Goal: Navigation & Orientation: Find specific page/section

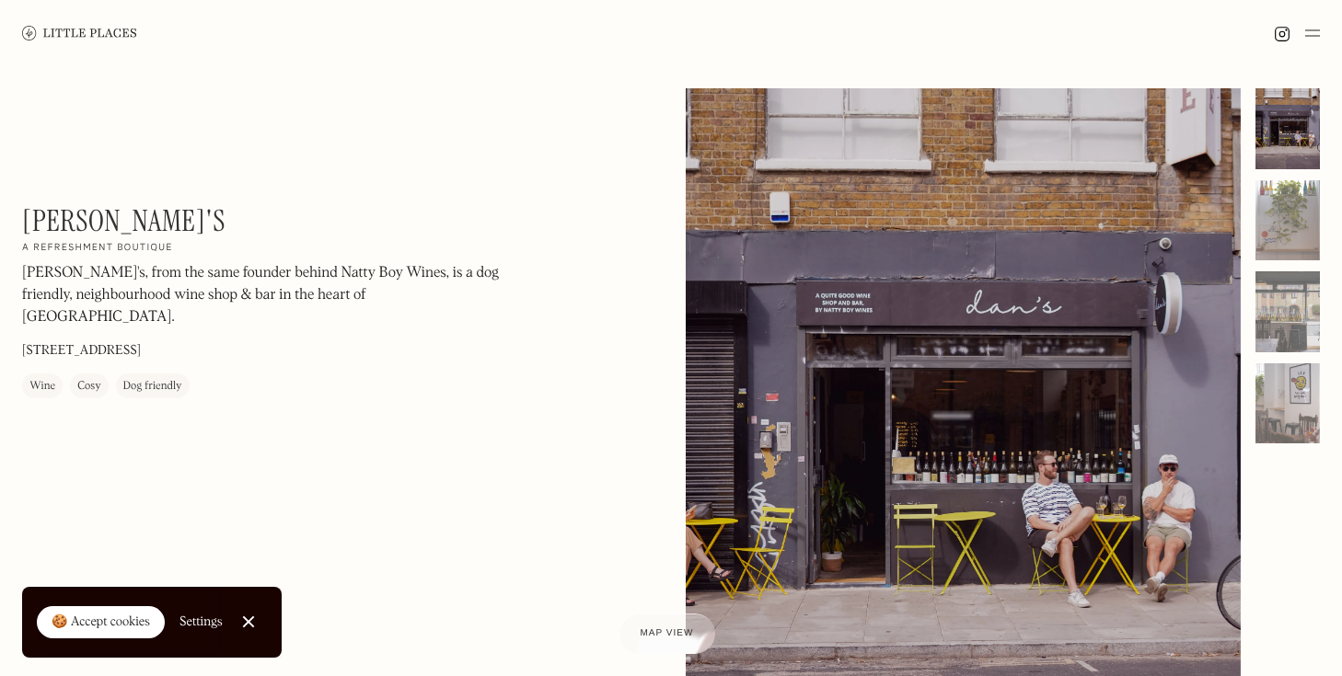
click at [1311, 29] on img at bounding box center [1312, 33] width 15 height 22
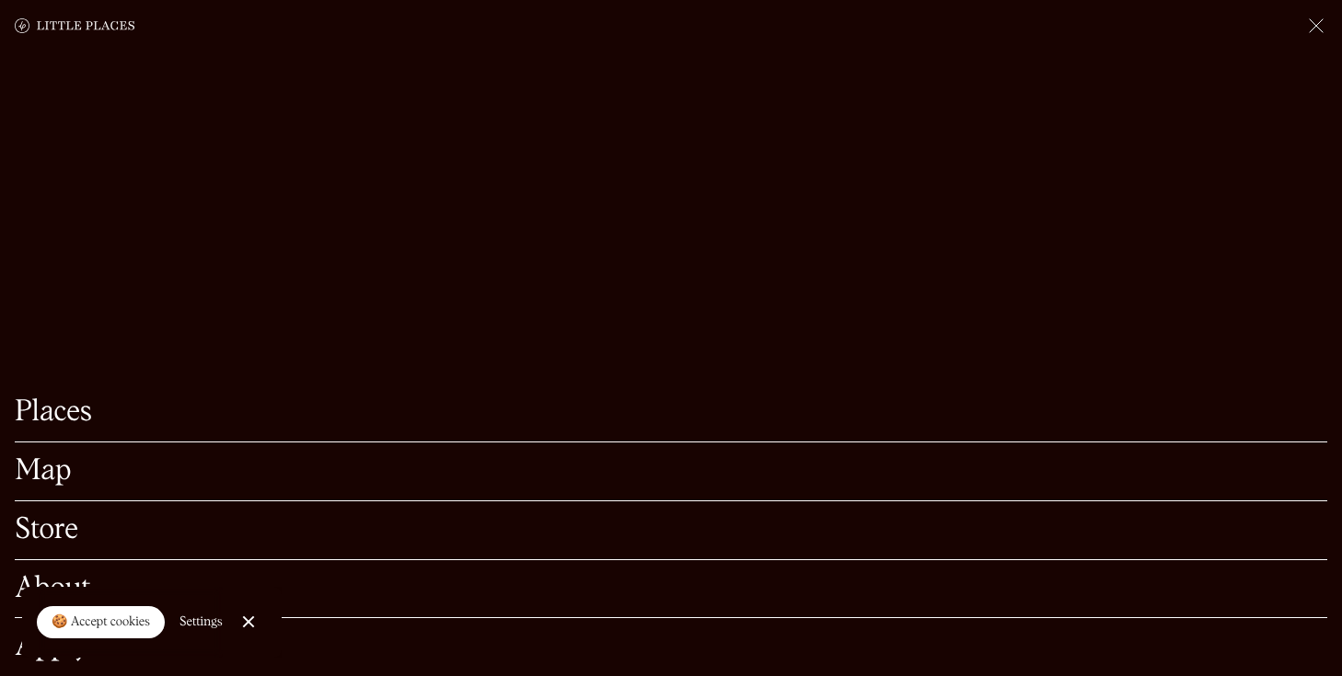
scroll to position [484, 0]
click at [57, 468] on link "Map" at bounding box center [671, 471] width 1312 height 29
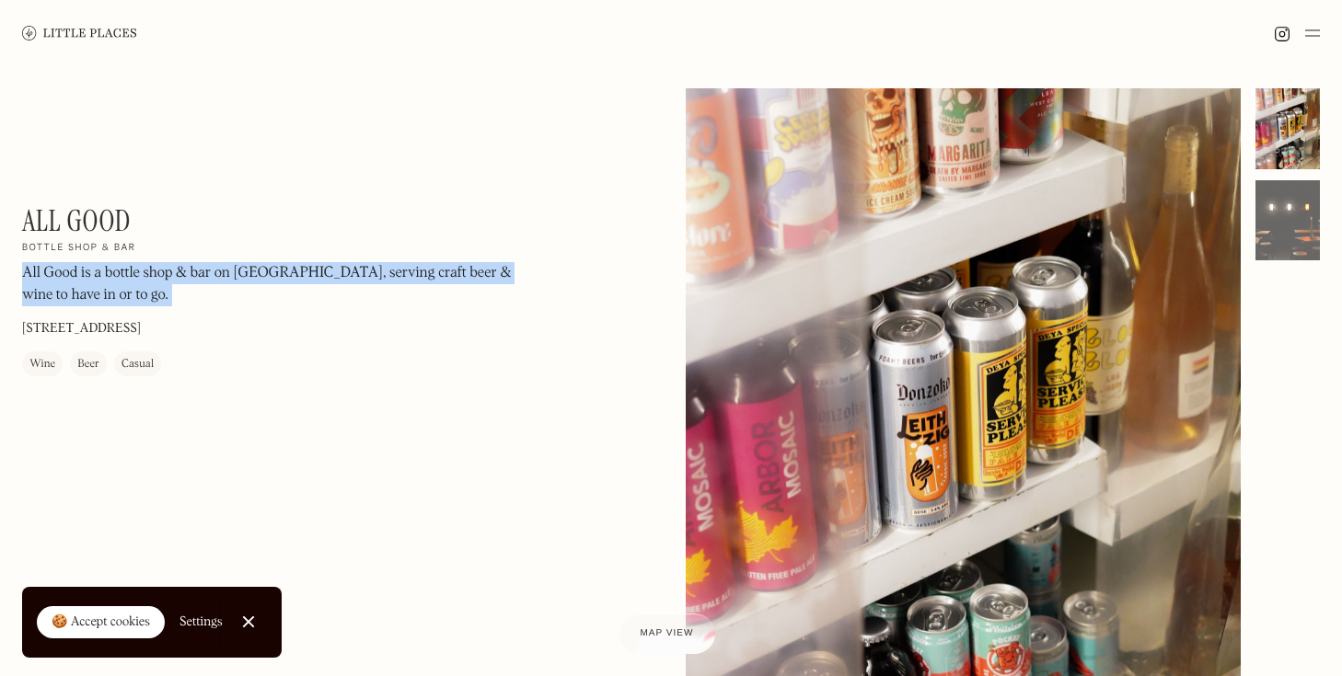
drag, startPoint x: 20, startPoint y: 215, endPoint x: 218, endPoint y: 215, distance: 197.9
click at [218, 215] on div "All Good On Our Radar Bottle shop & bar All Good is a bottle shop & bar on Ball…" at bounding box center [671, 458] width 1342 height 785
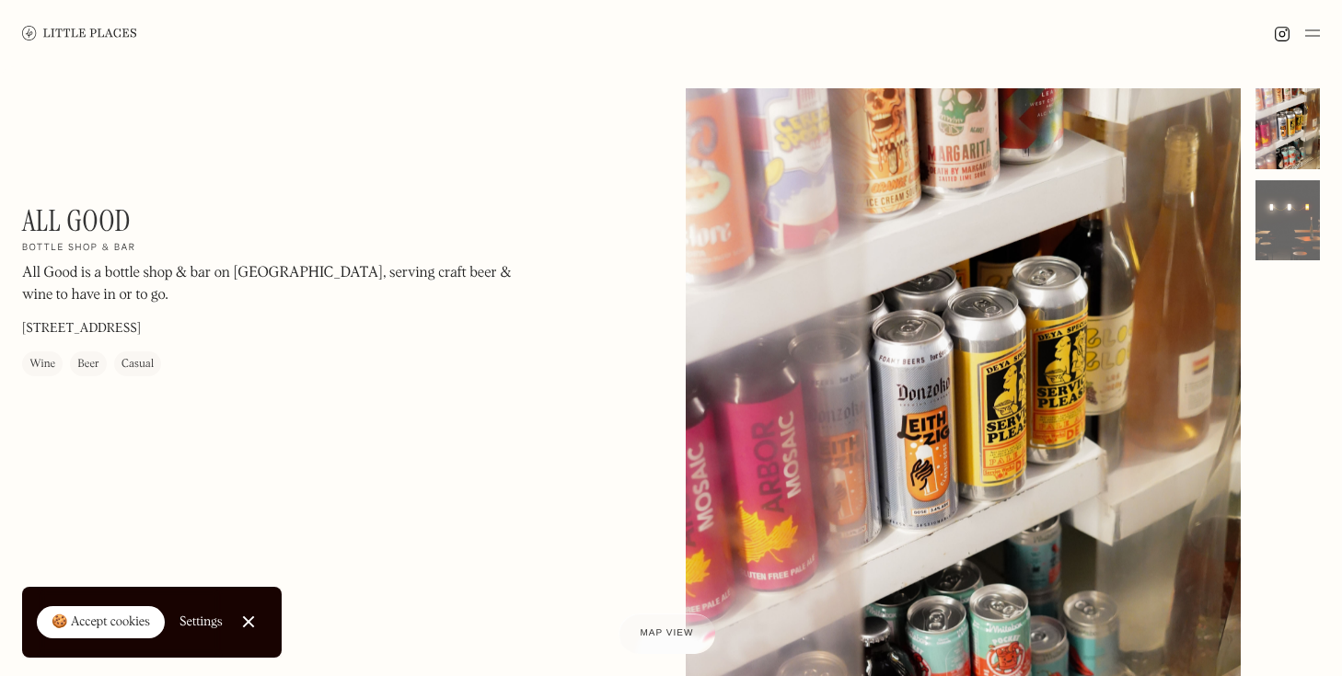
click at [64, 227] on h1 "All Good" at bounding box center [76, 220] width 109 height 35
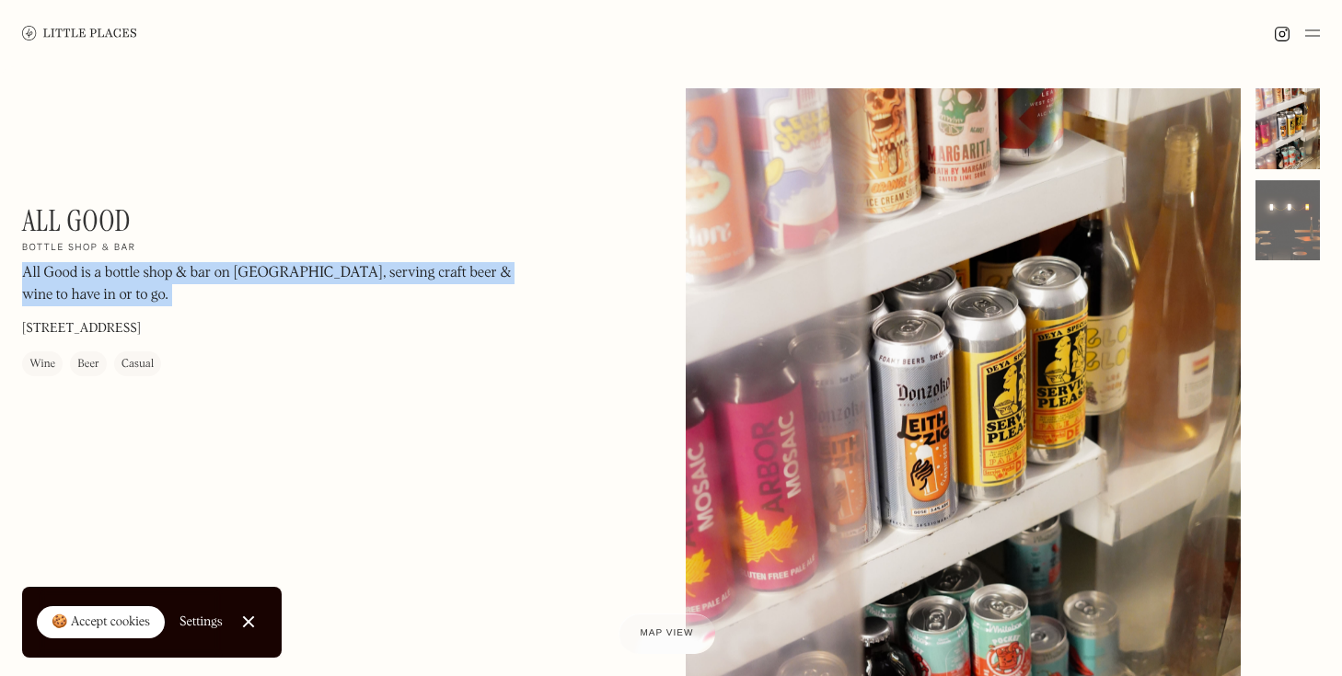
drag, startPoint x: 20, startPoint y: 220, endPoint x: 180, endPoint y: 215, distance: 160.2
click at [180, 215] on div "All Good On Our Radar Bottle shop & bar All Good is a bottle shop & bar on Ball…" at bounding box center [671, 458] width 1342 height 785
click at [227, 323] on div "All Good On Our Radar Bottle shop & bar All Good is a bottle shop & bar on Ball…" at bounding box center [270, 289] width 497 height 173
drag, startPoint x: 227, startPoint y: 323, endPoint x: 25, endPoint y: 220, distance: 227.2
click at [25, 220] on div "All Good On Our Radar Bottle shop & bar All Good is a bottle shop & bar on Ball…" at bounding box center [270, 289] width 497 height 173
